Goal: Task Accomplishment & Management: Use online tool/utility

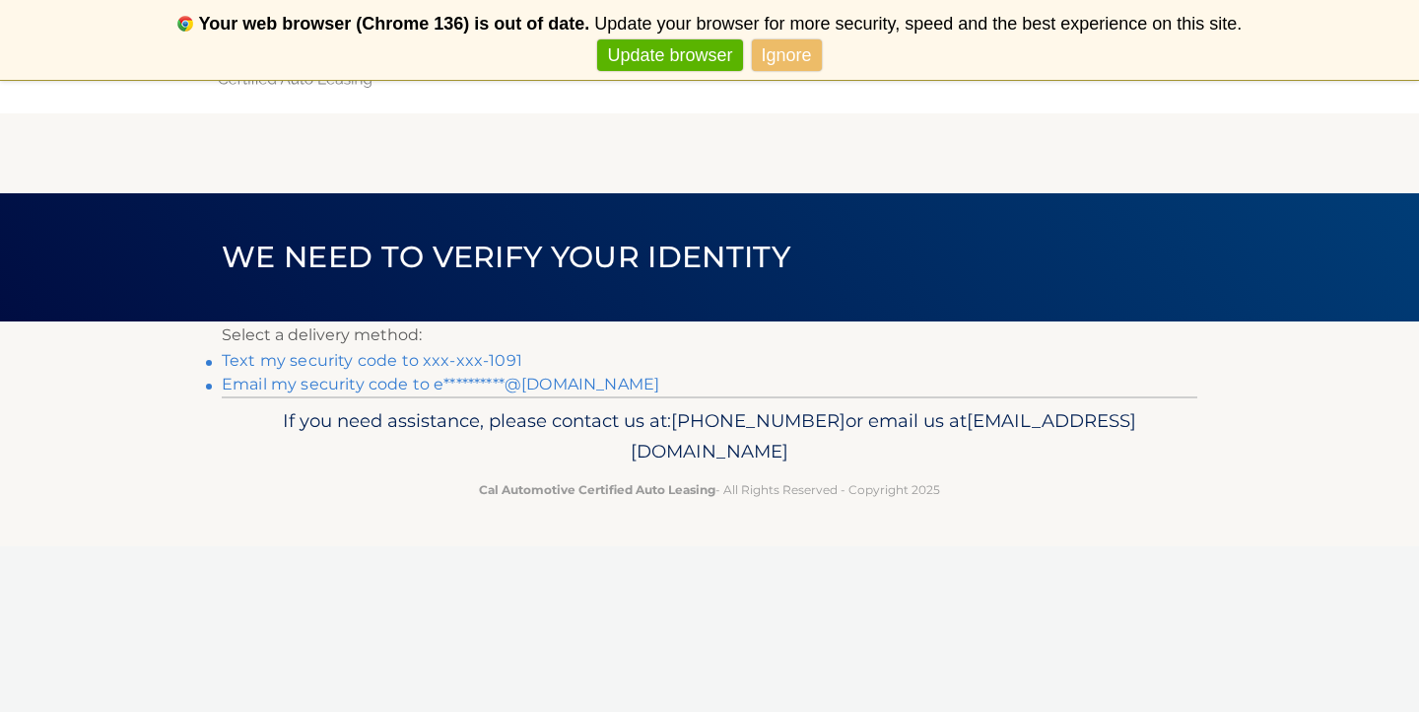
click at [440, 361] on link "Text my security code to xxx-xxx-1091" at bounding box center [372, 360] width 301 height 19
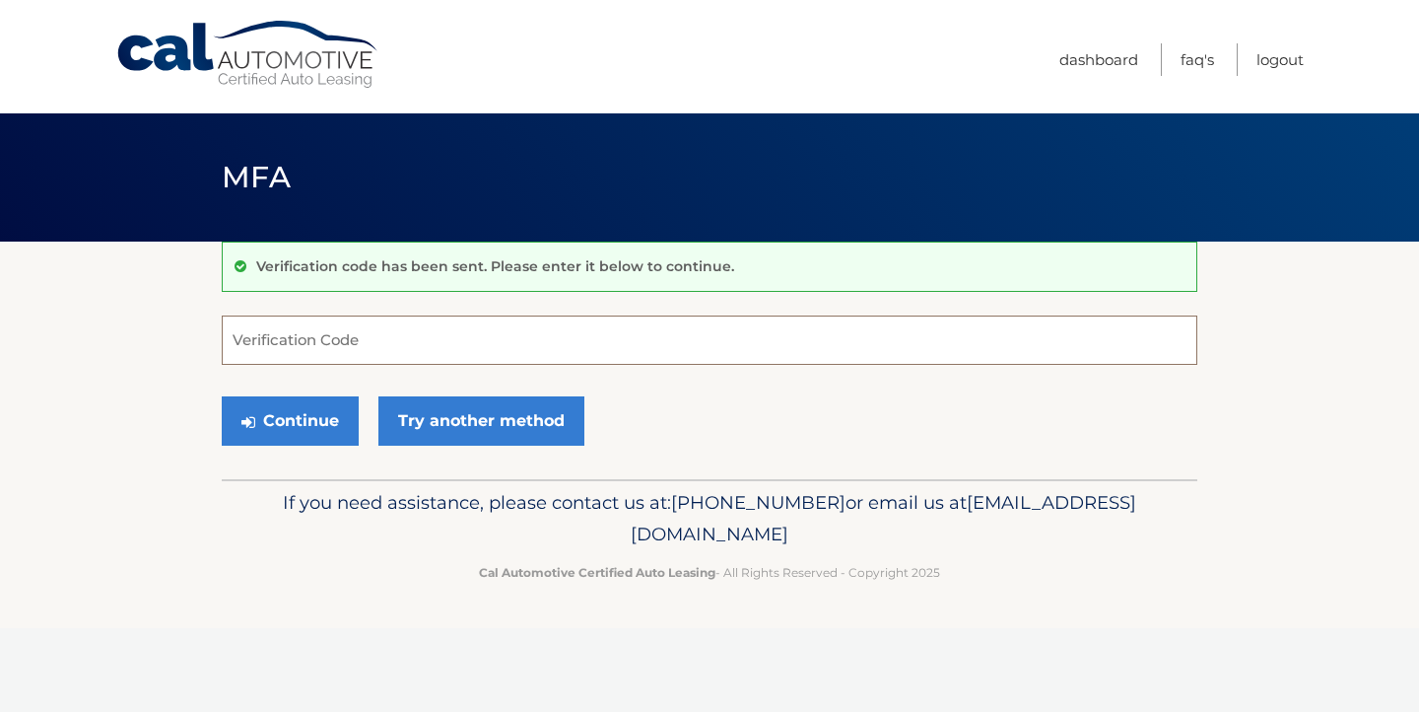
click at [415, 348] on input "Verification Code" at bounding box center [710, 339] width 976 height 49
type input "133799"
click at [336, 413] on button "Continue" at bounding box center [290, 420] width 137 height 49
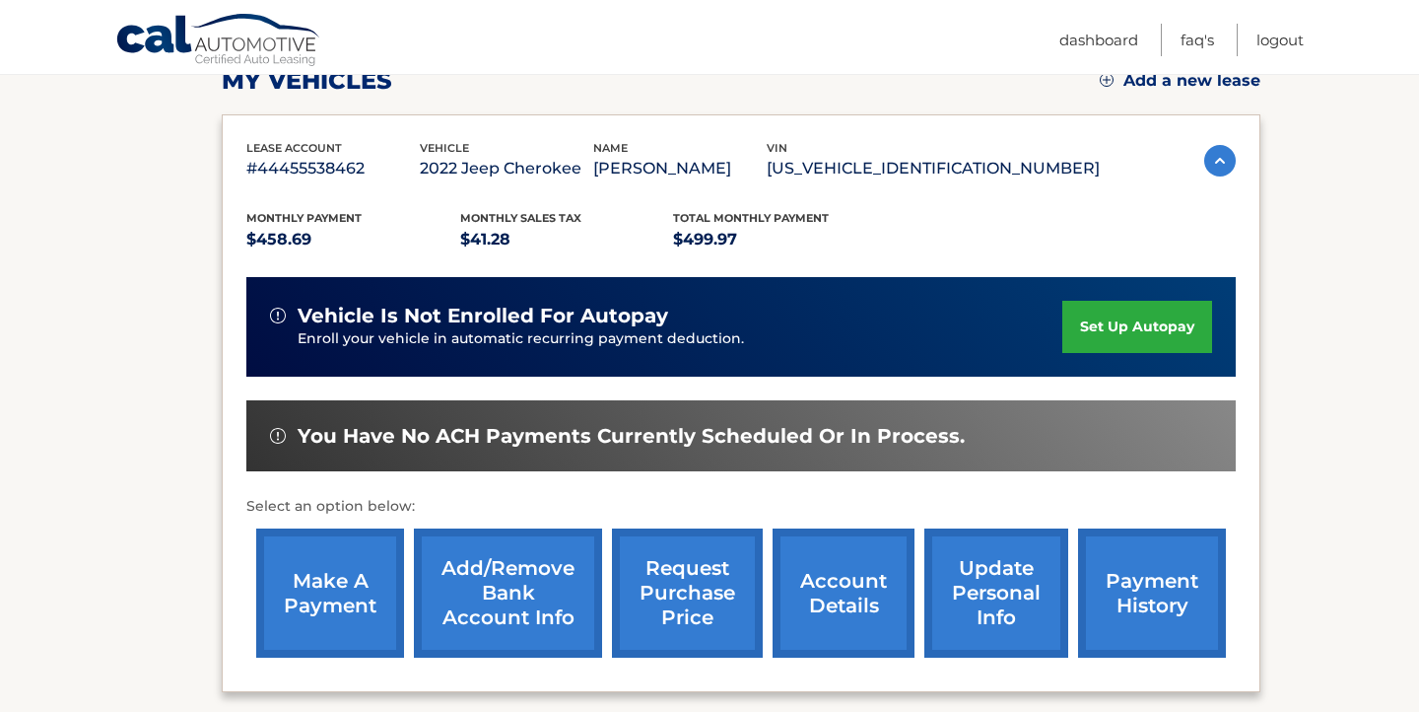
scroll to position [331, 0]
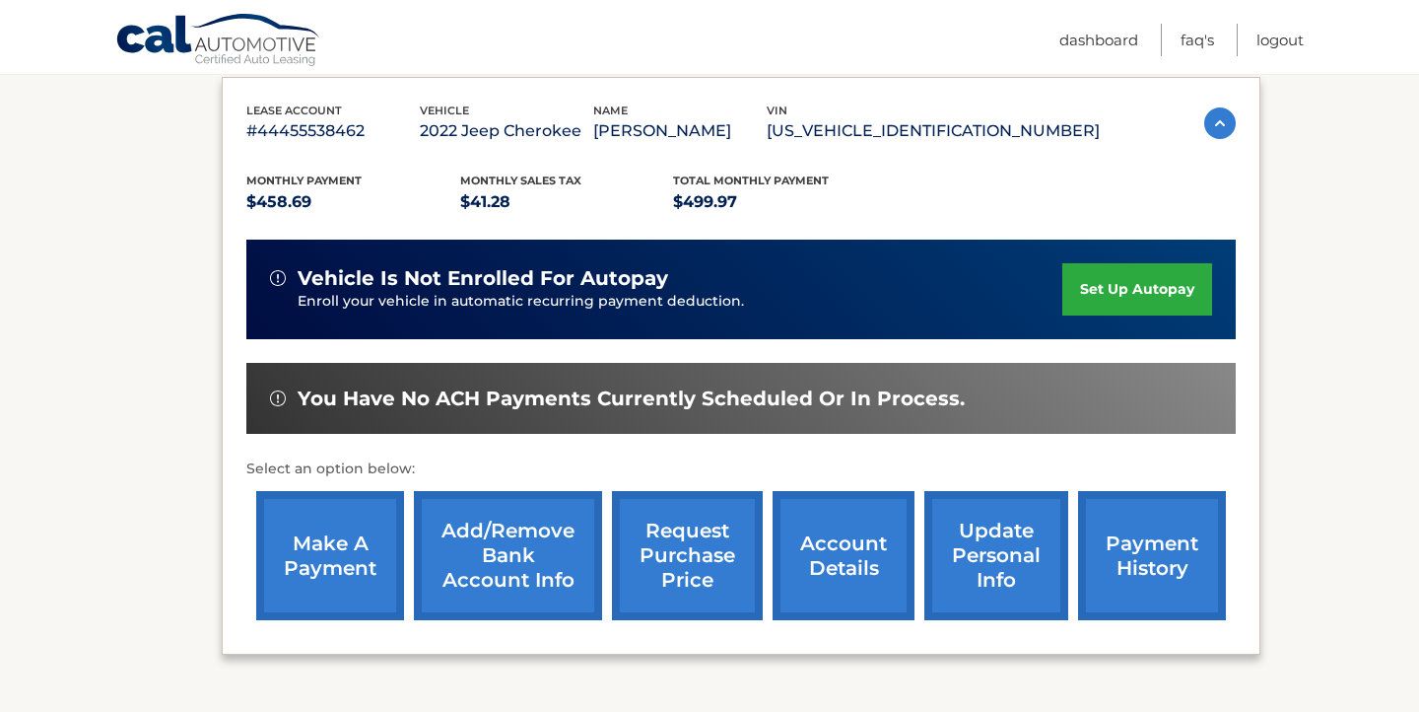
click at [329, 554] on link "make a payment" at bounding box center [330, 555] width 148 height 129
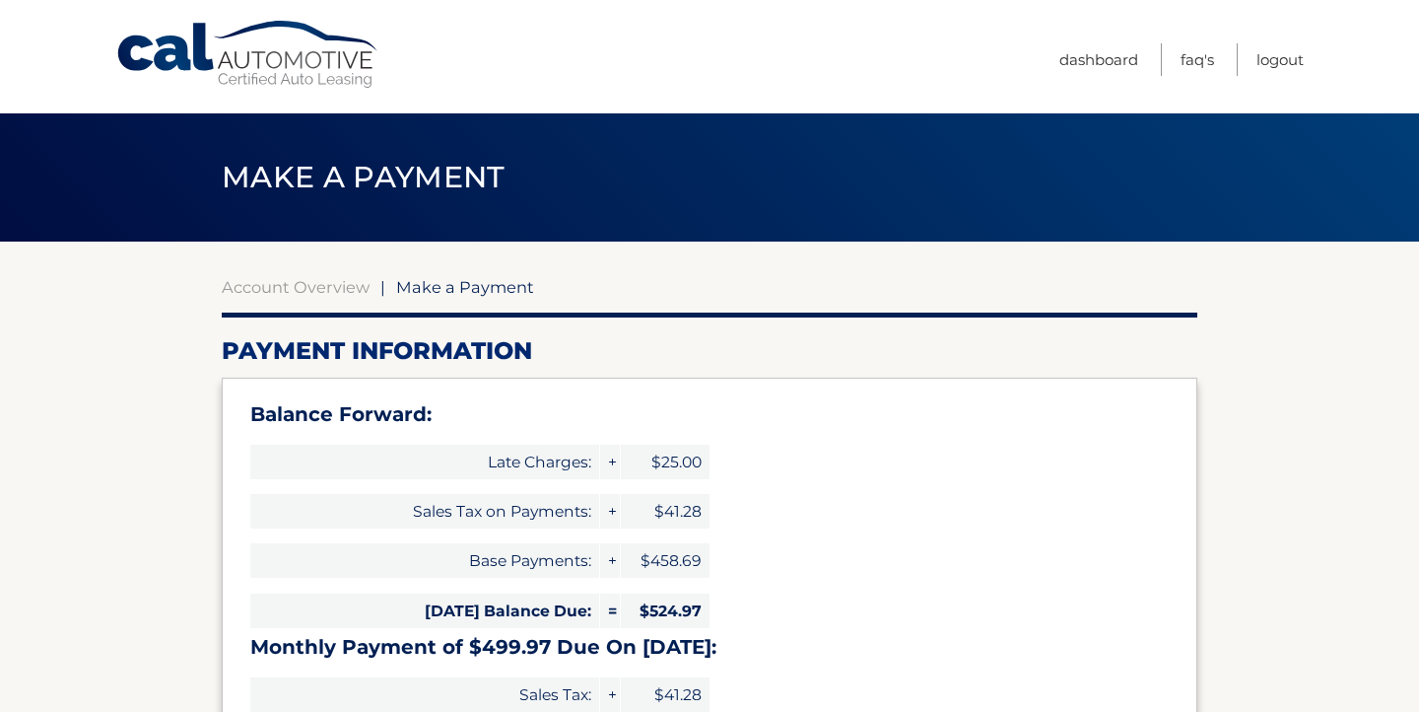
select select "NjU2MWZmNmYtNzUyOC00ODEwLTg1ZGUtMGZmZDZjZDhjNGM0"
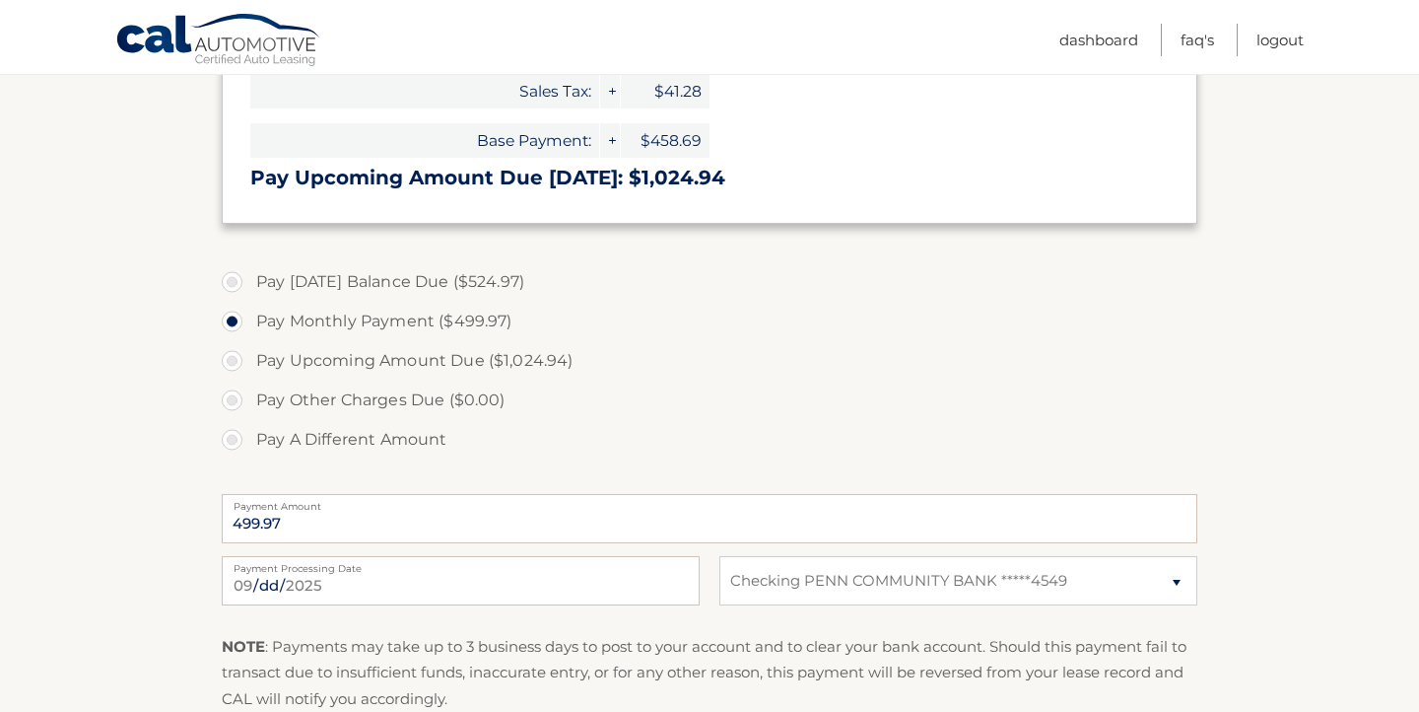
scroll to position [879, 0]
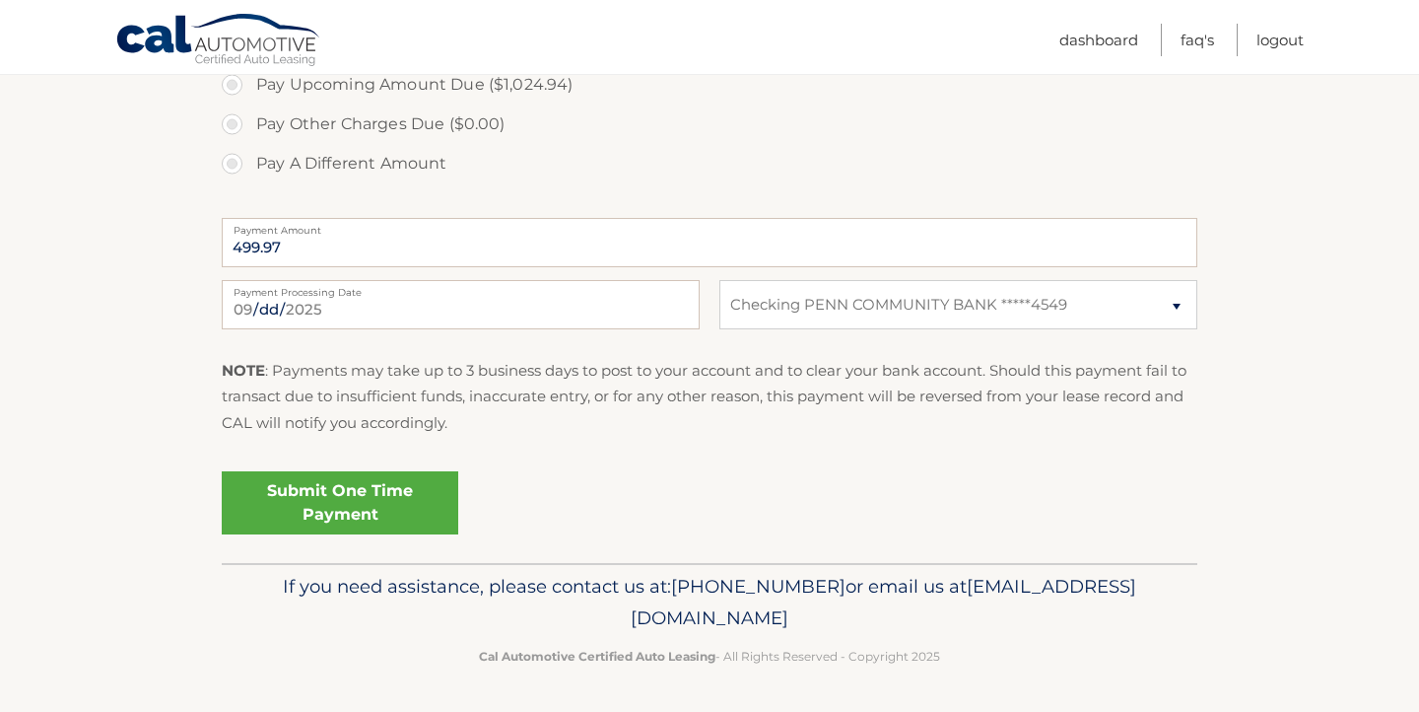
click at [343, 498] on link "Submit One Time Payment" at bounding box center [340, 502] width 237 height 63
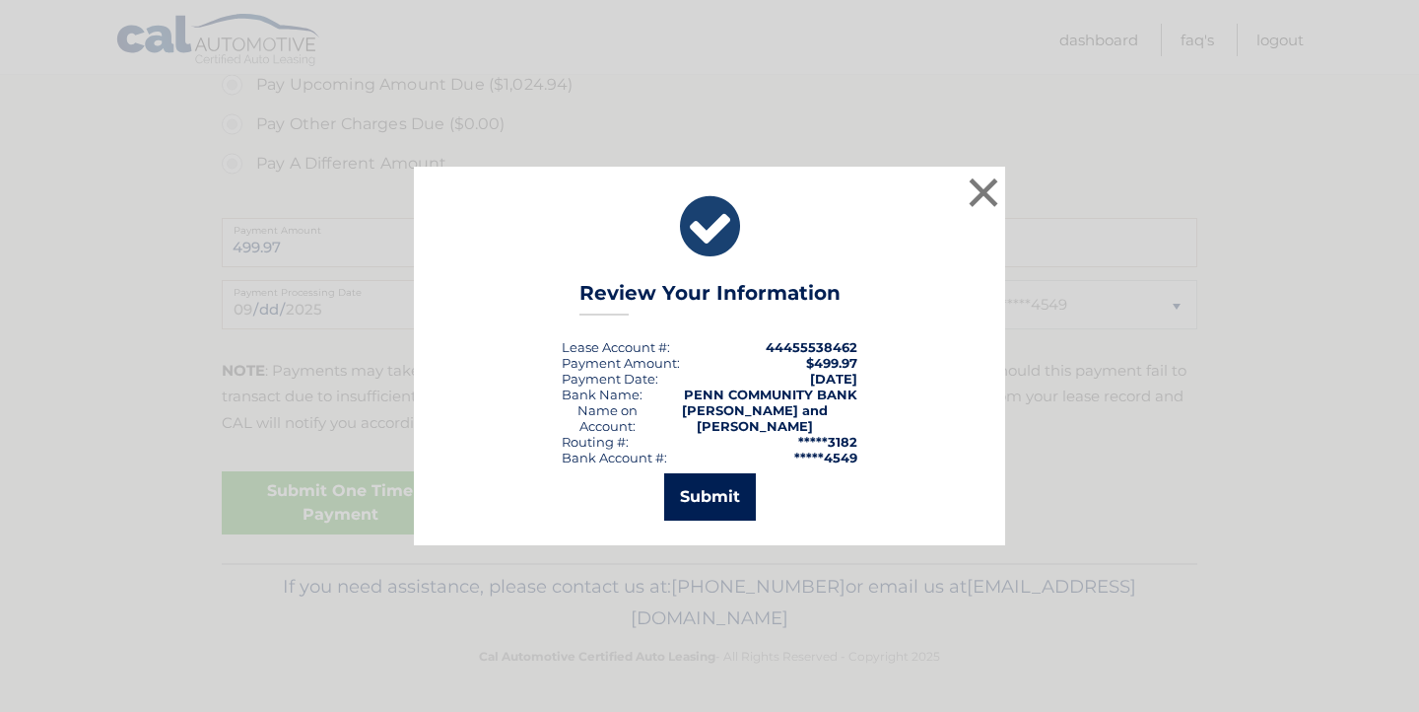
click at [693, 505] on button "Submit" at bounding box center [710, 496] width 92 height 47
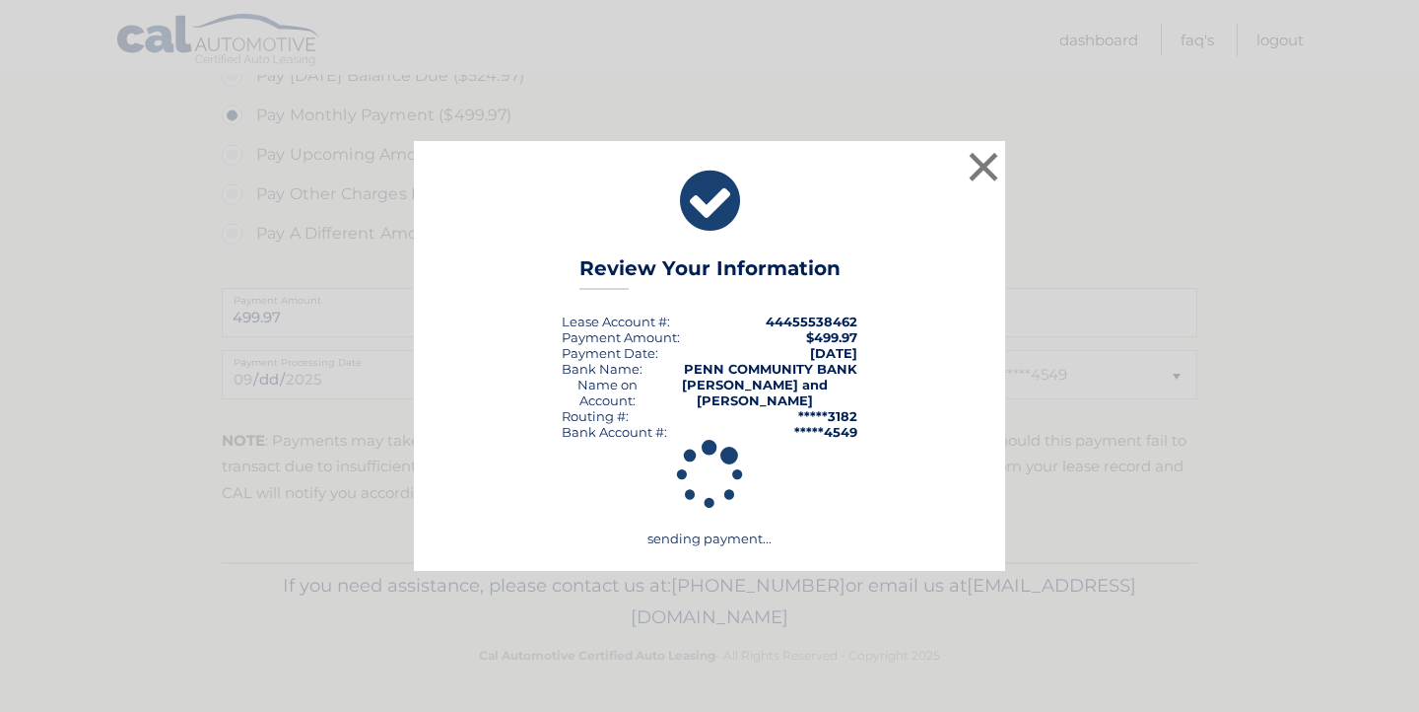
scroll to position [808, 0]
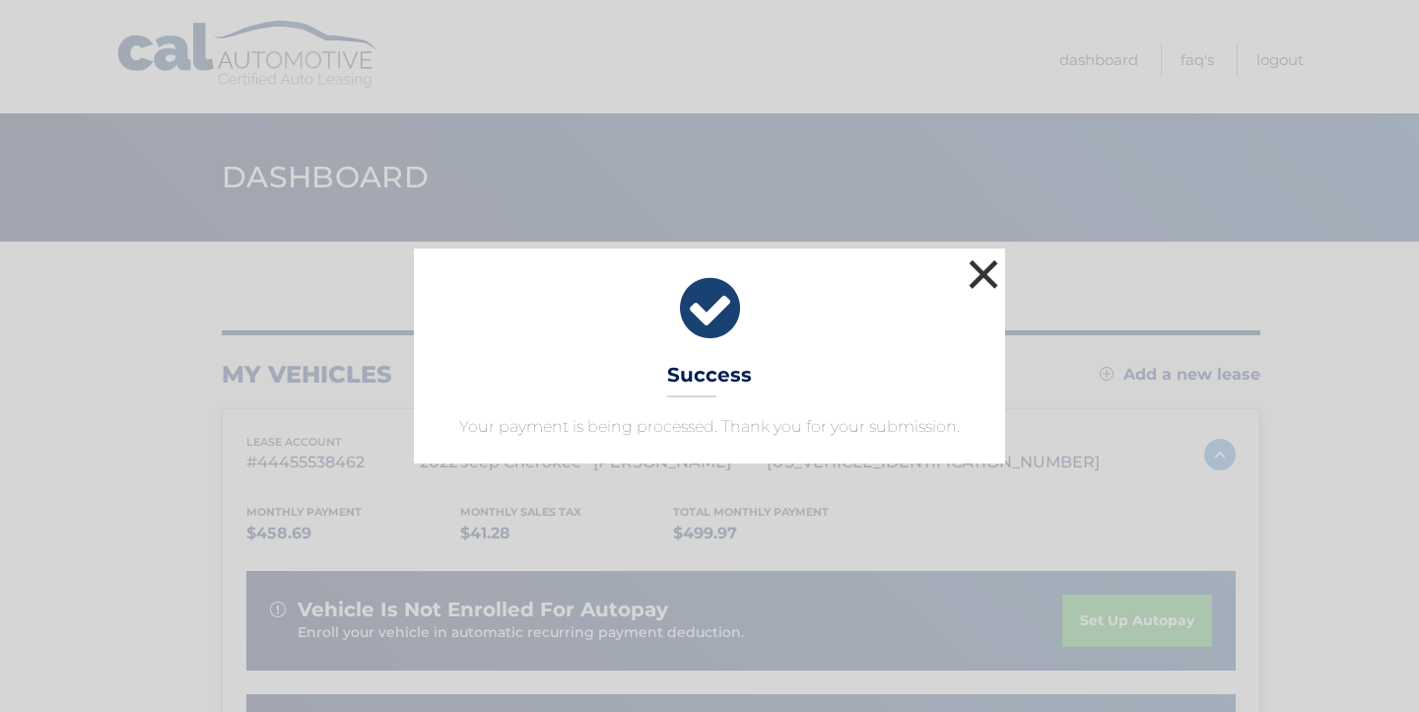
click at [981, 271] on button "×" at bounding box center [983, 273] width 39 height 39
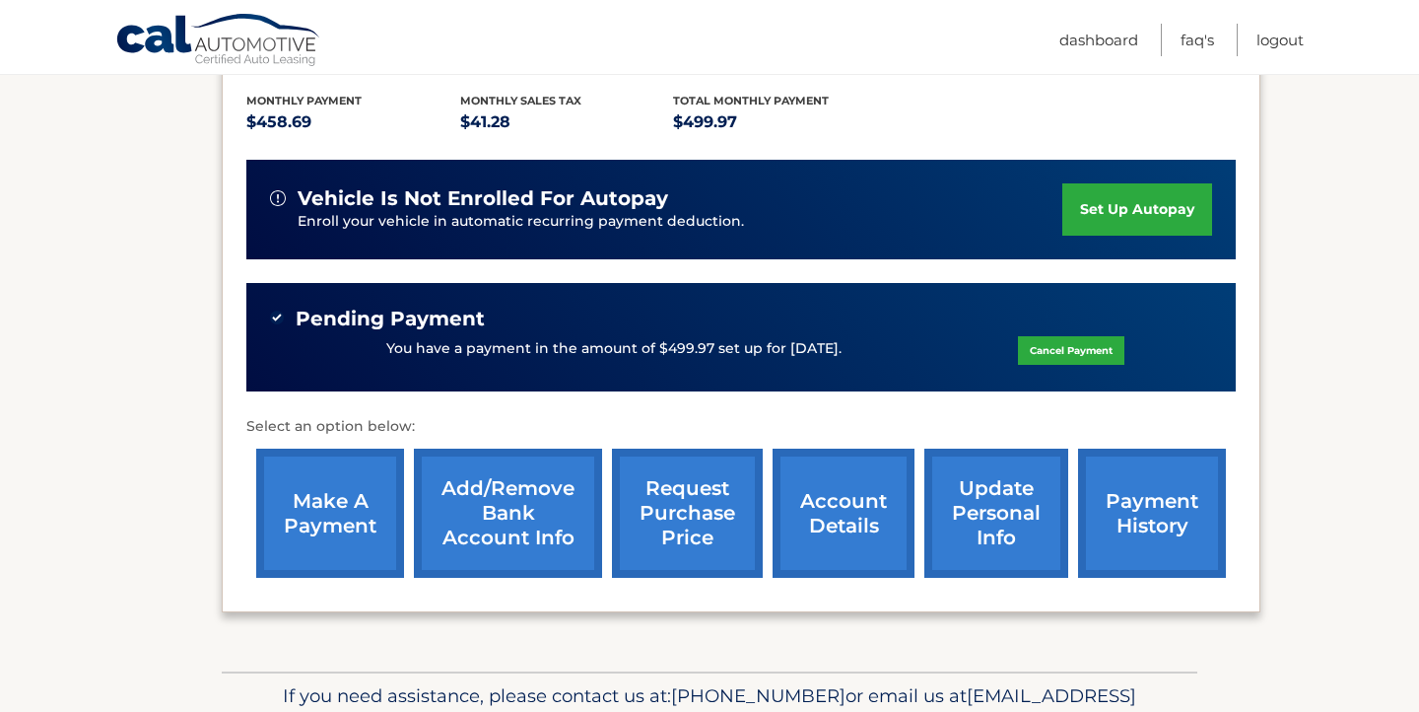
scroll to position [519, 0]
